Goal: Task Accomplishment & Management: Manage account settings

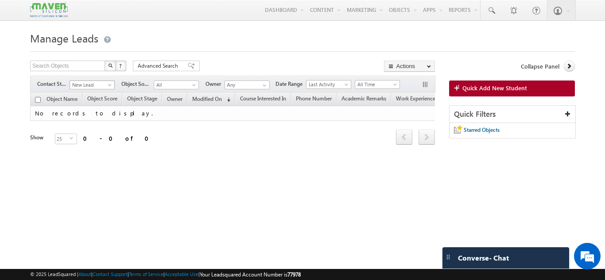
click at [95, 81] on link "New Lead" at bounding box center [91, 85] width 45 height 9
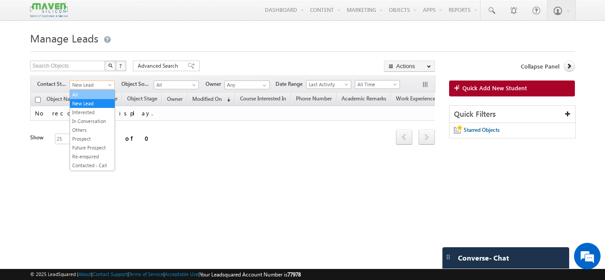
click at [92, 96] on link "All" at bounding box center [92, 95] width 45 height 8
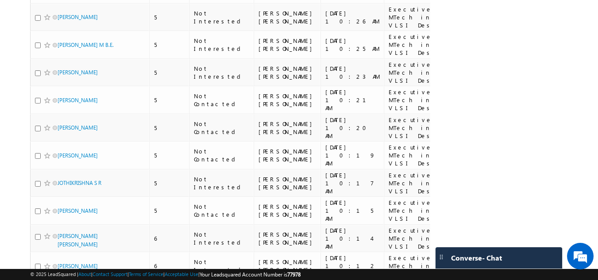
scroll to position [596, 0]
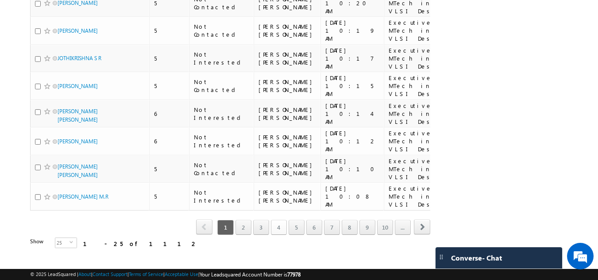
click at [282, 220] on link "4" at bounding box center [279, 227] width 16 height 15
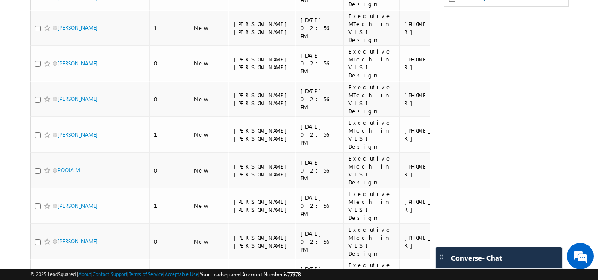
scroll to position [127, 0]
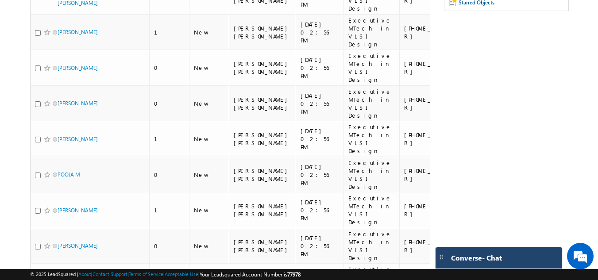
click at [476, 254] on span "Converse - Chat" at bounding box center [476, 258] width 51 height 8
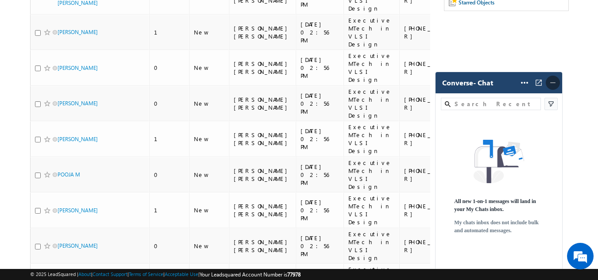
click at [558, 87] on span at bounding box center [553, 83] width 14 height 14
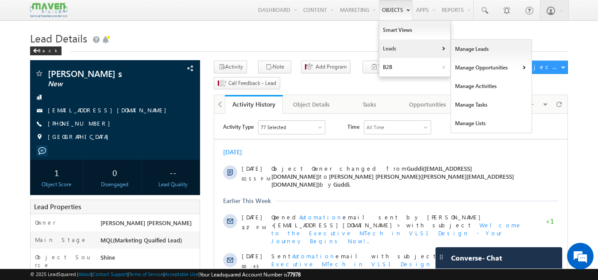
click at [387, 50] on link "Leads" at bounding box center [414, 48] width 71 height 19
click at [458, 43] on link "Manage Leads" at bounding box center [491, 49] width 81 height 19
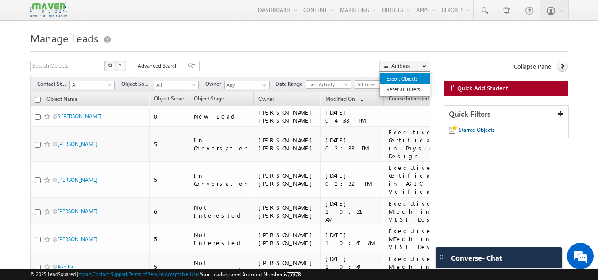
click at [406, 78] on link "Export Objects" at bounding box center [405, 78] width 50 height 11
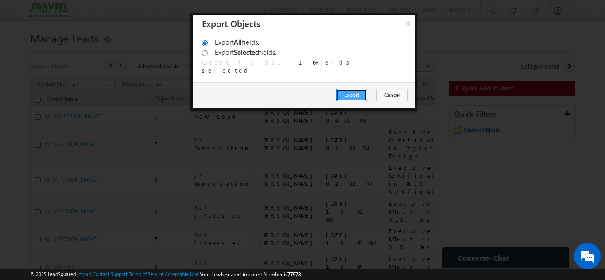
click at [362, 94] on button "Export" at bounding box center [351, 95] width 31 height 12
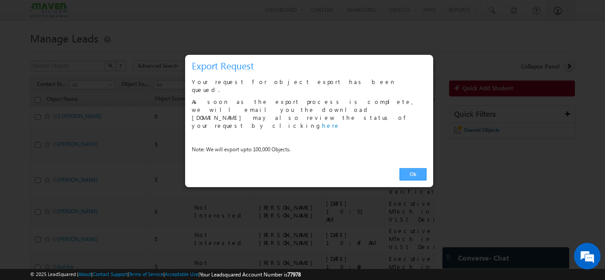
click at [413, 168] on link "Ok" at bounding box center [412, 174] width 27 height 12
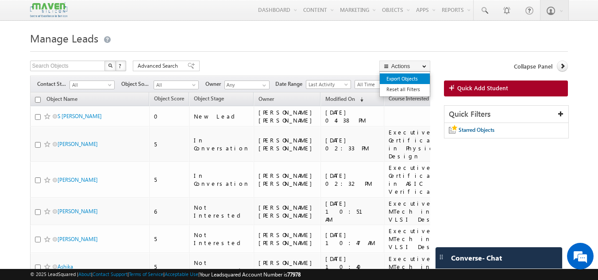
click at [408, 76] on link "Export Objects" at bounding box center [405, 78] width 50 height 11
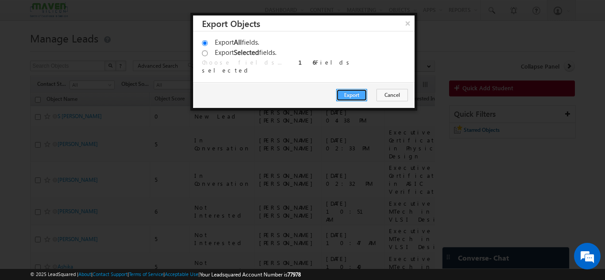
click at [357, 90] on button "Export" at bounding box center [351, 95] width 31 height 12
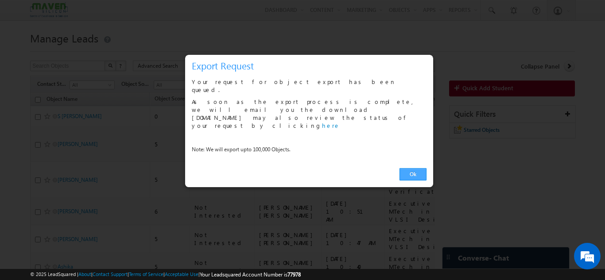
click at [405, 168] on link "Ok" at bounding box center [412, 174] width 27 height 12
